Goal: Check status: Check status

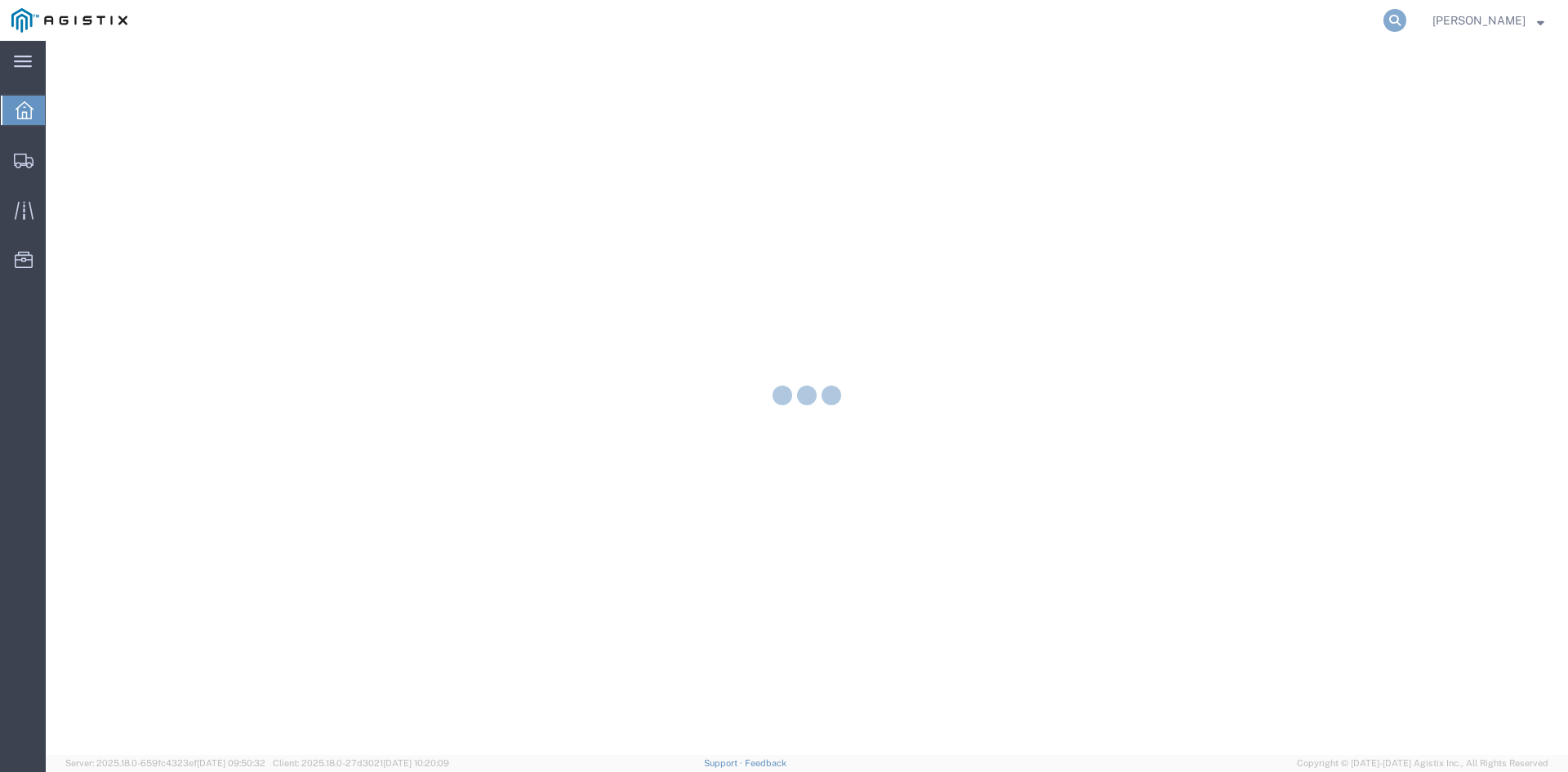
click at [1407, 26] on icon at bounding box center [1395, 20] width 23 height 23
paste input "56383322"
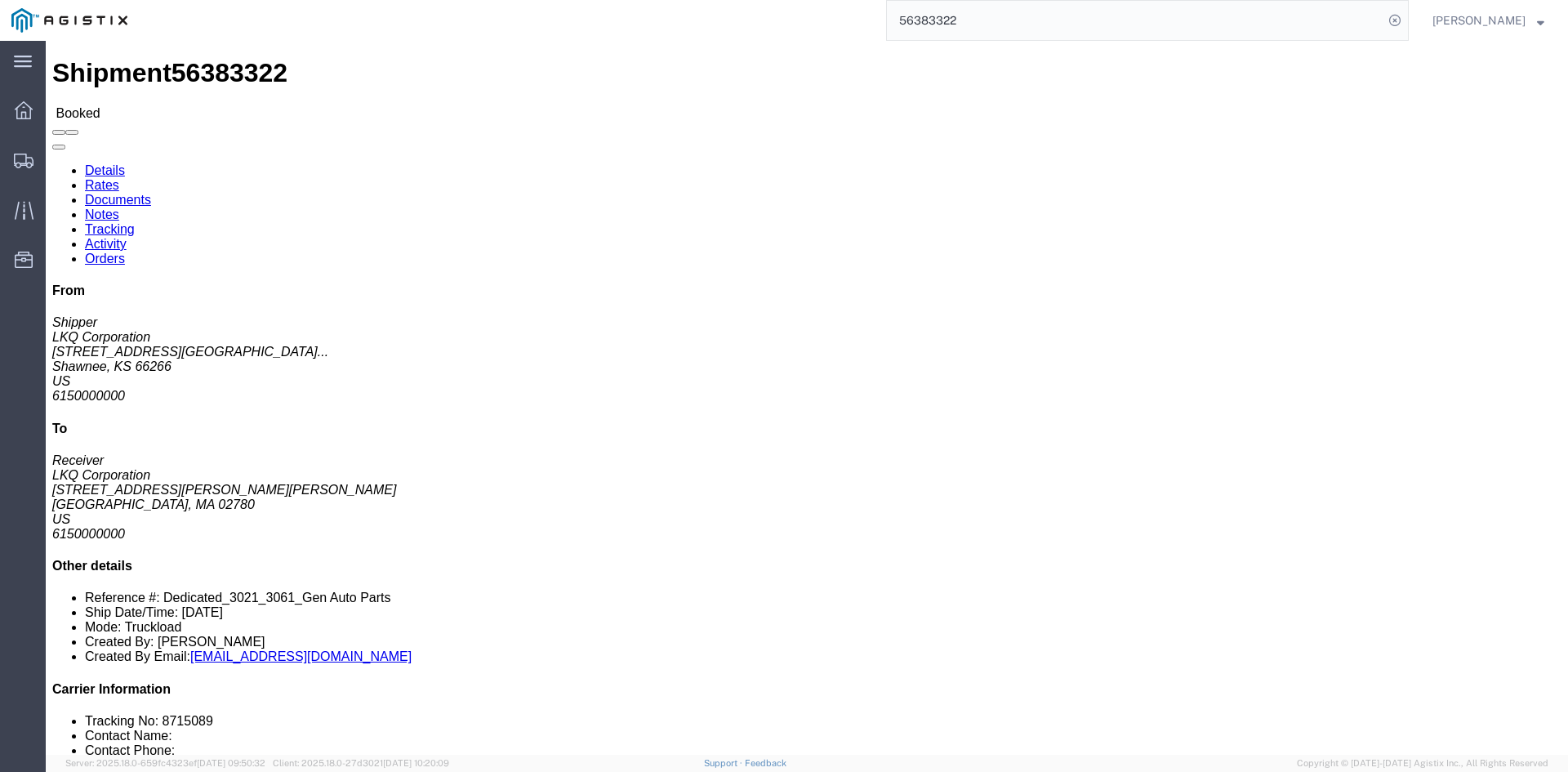
click at [960, 10] on input "56383322" at bounding box center [1135, 20] width 497 height 39
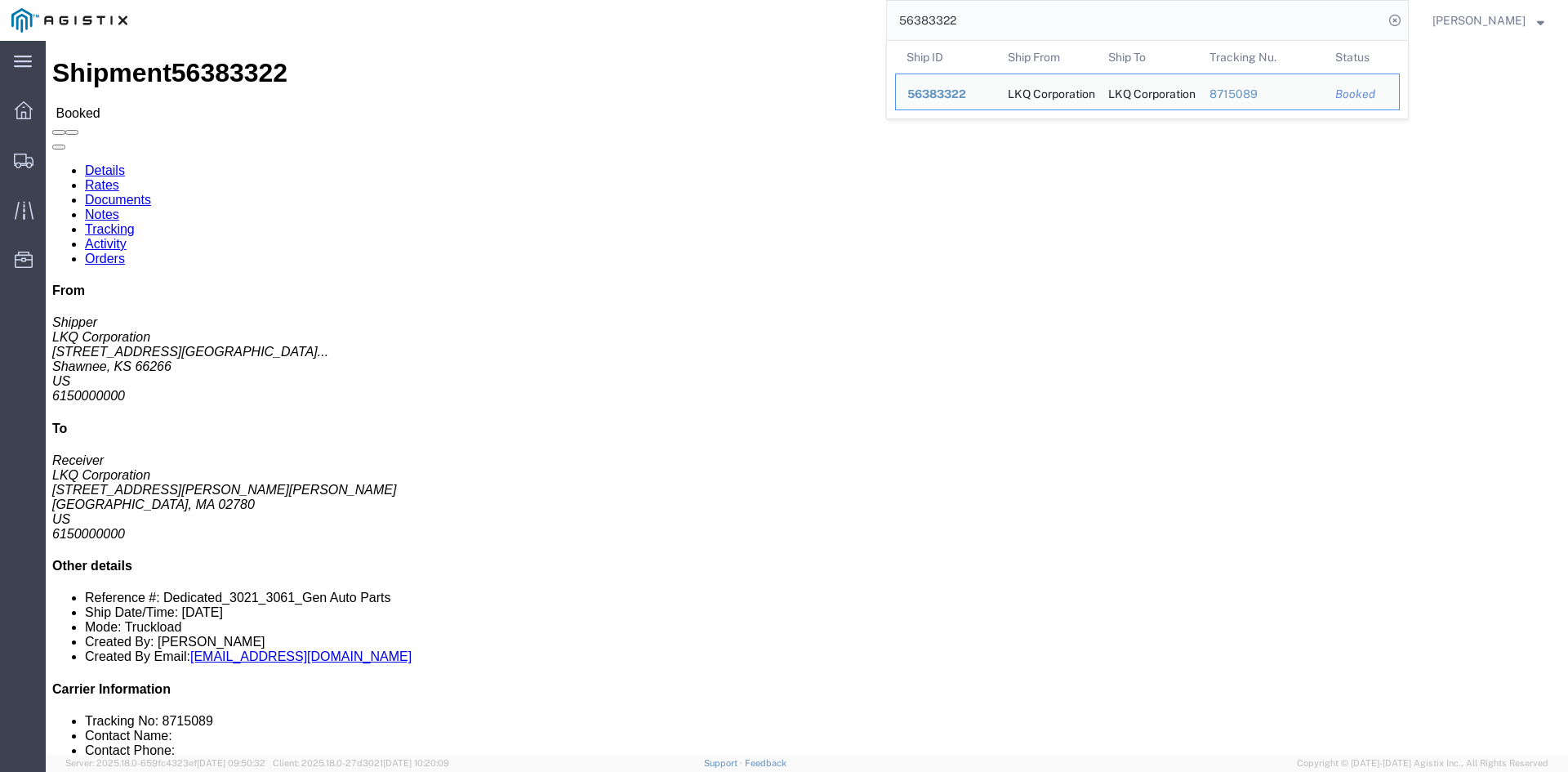
click at [960, 10] on input "56383322" at bounding box center [1135, 20] width 497 height 39
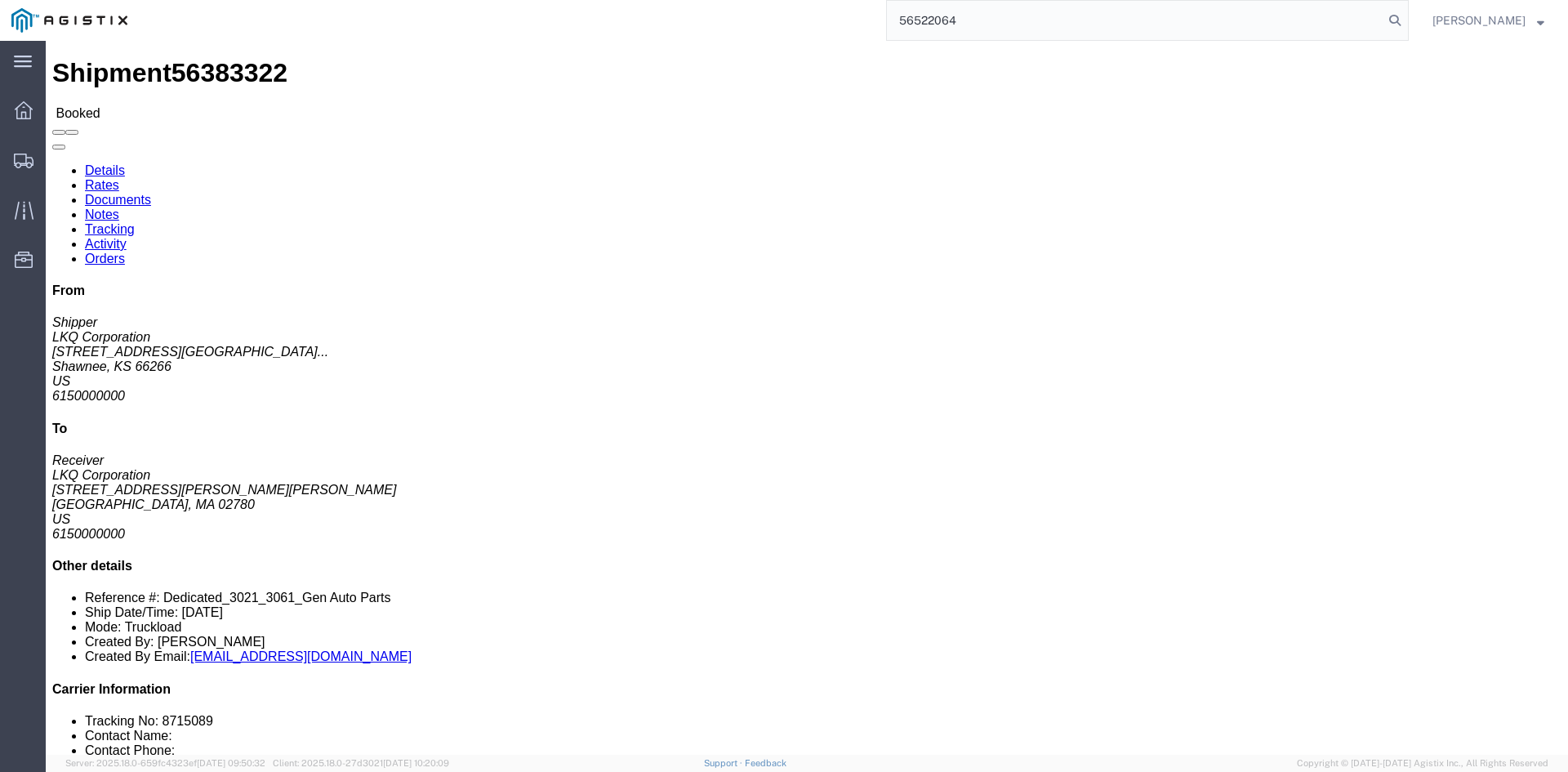
type input "56522064"
